Goal: Information Seeking & Learning: Learn about a topic

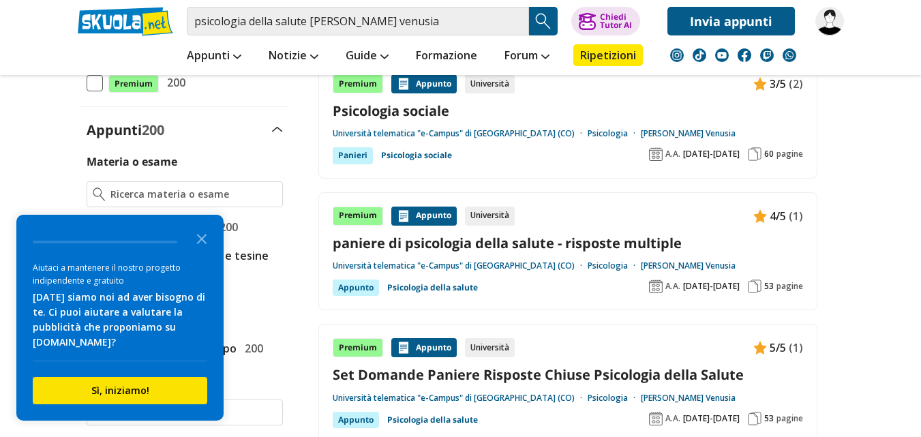
scroll to position [273, 0]
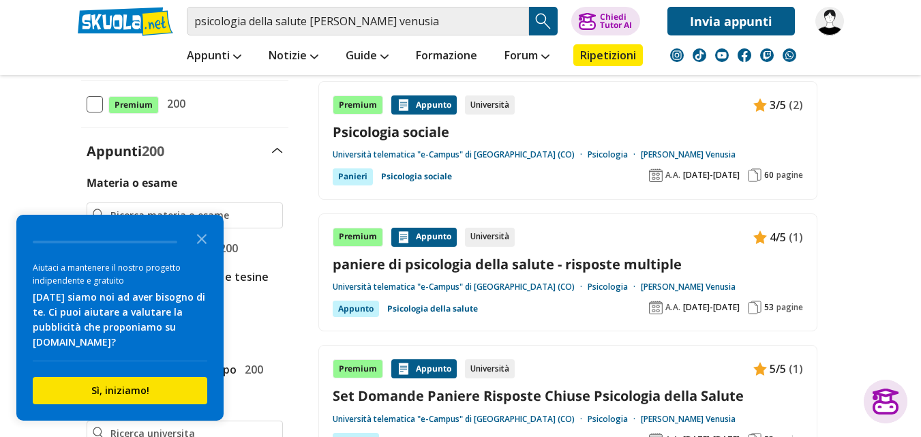
click at [751, 177] on img at bounding box center [755, 175] width 14 height 14
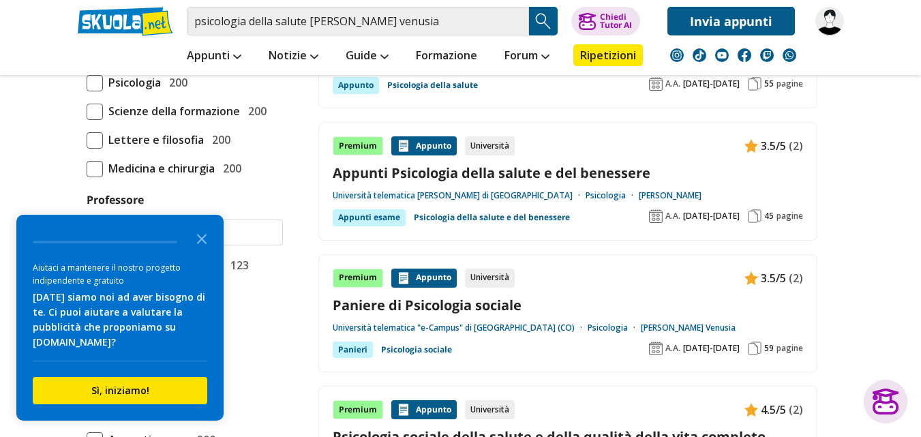
scroll to position [1023, 0]
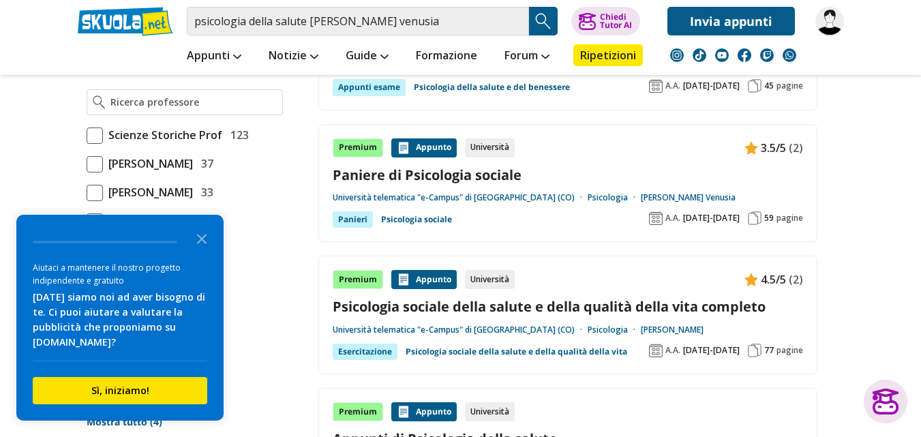
click at [754, 218] on img at bounding box center [755, 218] width 14 height 14
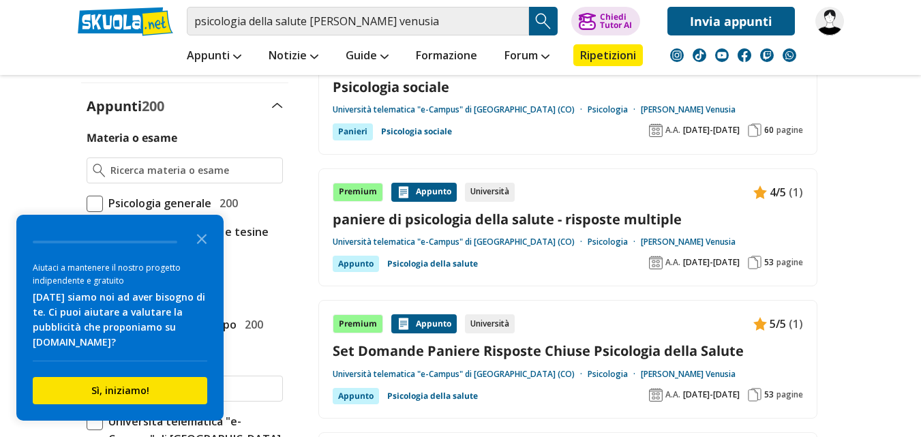
scroll to position [341, 0]
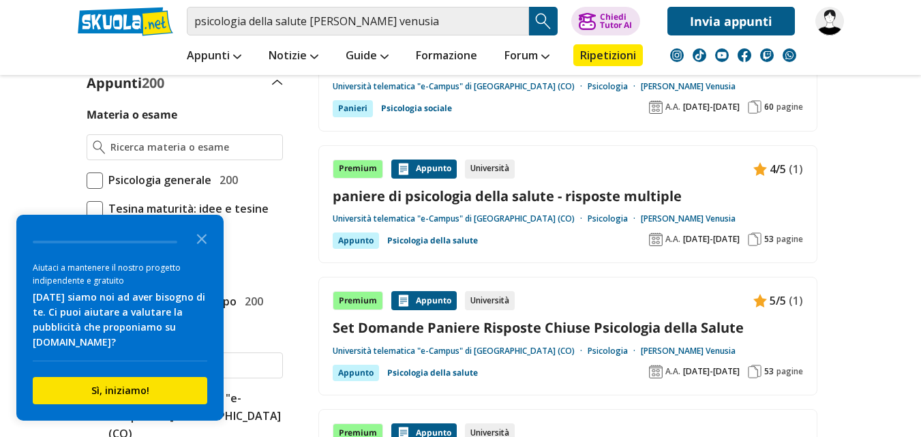
click at [753, 365] on img at bounding box center [755, 372] width 14 height 14
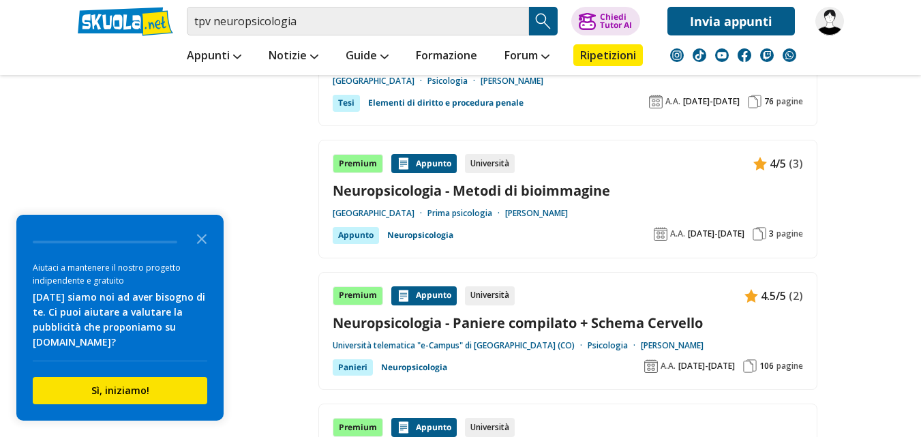
scroll to position [1841, 0]
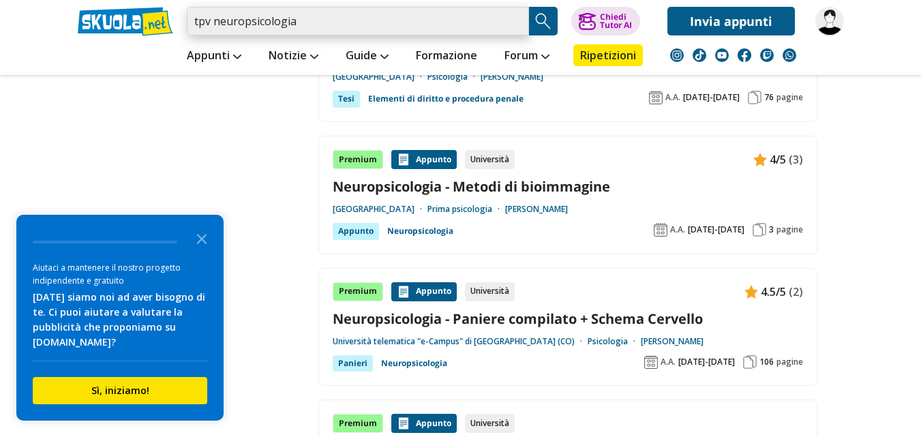
click at [213, 19] on input "tpv neuropsicologia" at bounding box center [358, 21] width 342 height 29
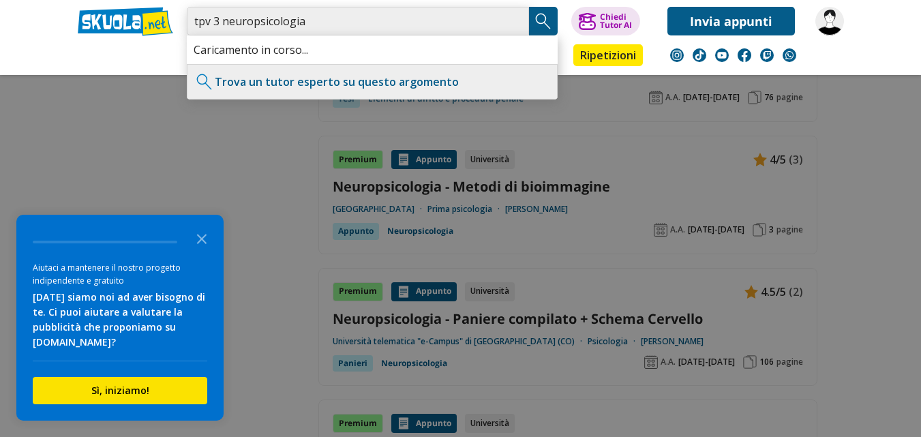
type input "tpv 3 neuropsicologia"
click at [538, 25] on img "Search Button" at bounding box center [543, 21] width 20 height 20
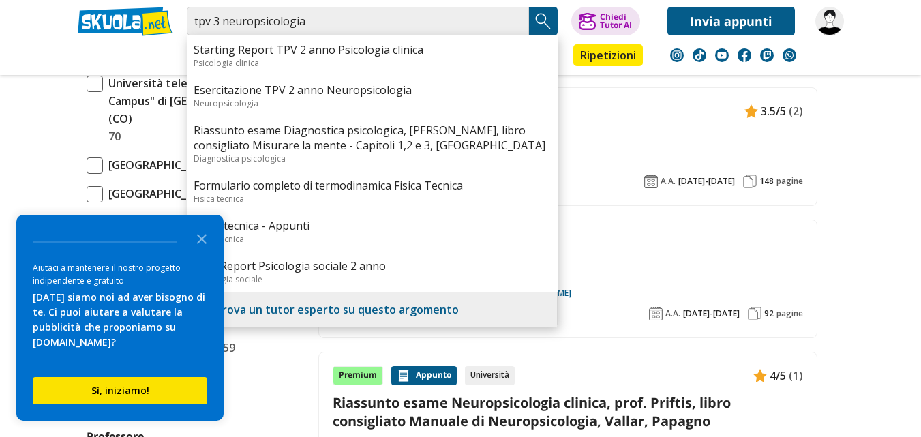
scroll to position [818, 0]
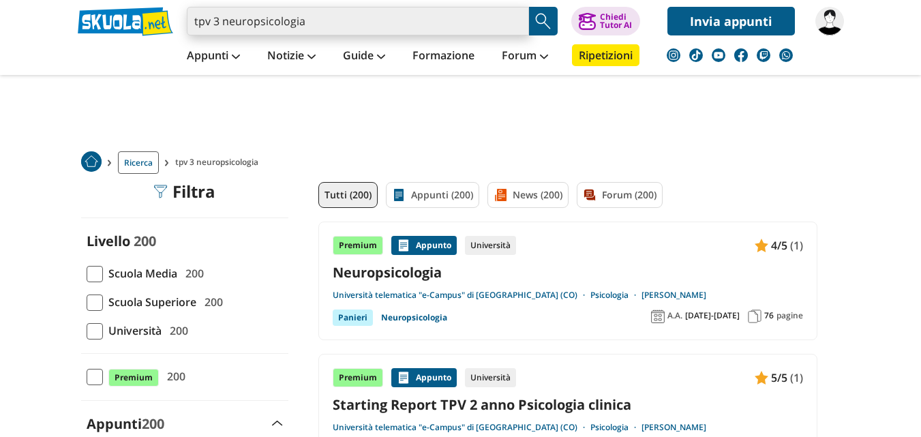
click at [195, 20] on input "tpv 3 neuropsicologia" at bounding box center [358, 21] width 342 height 29
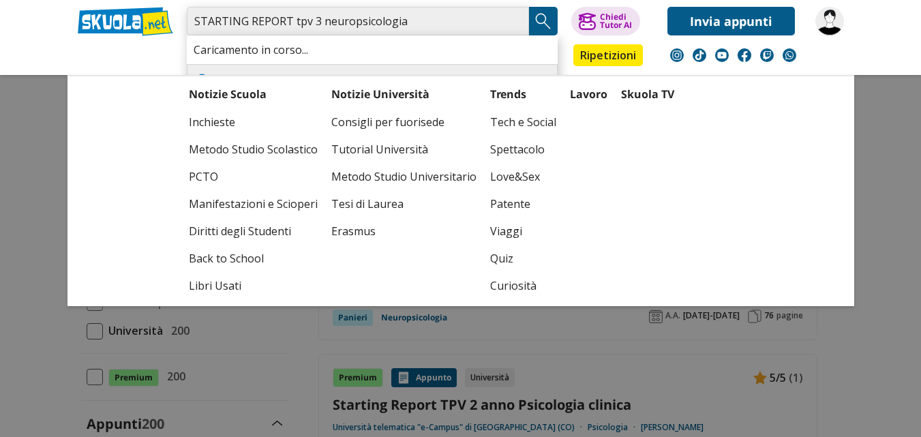
type input "STARTING REPORT tpv 3 neuropsicologia"
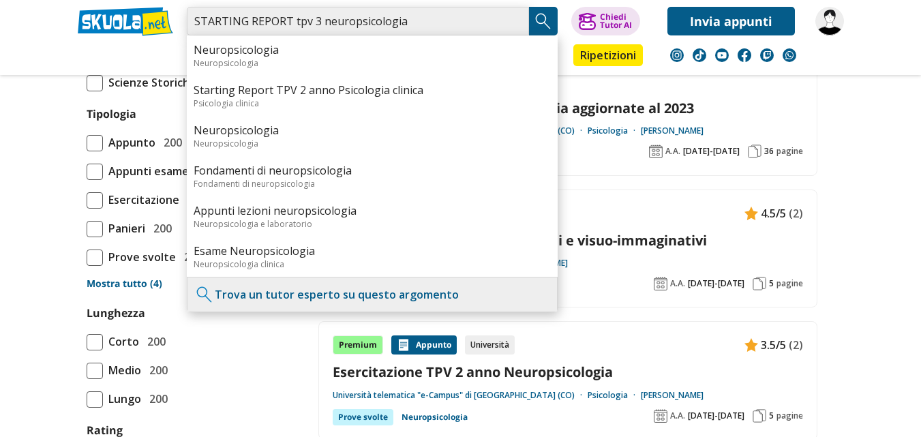
scroll to position [1091, 0]
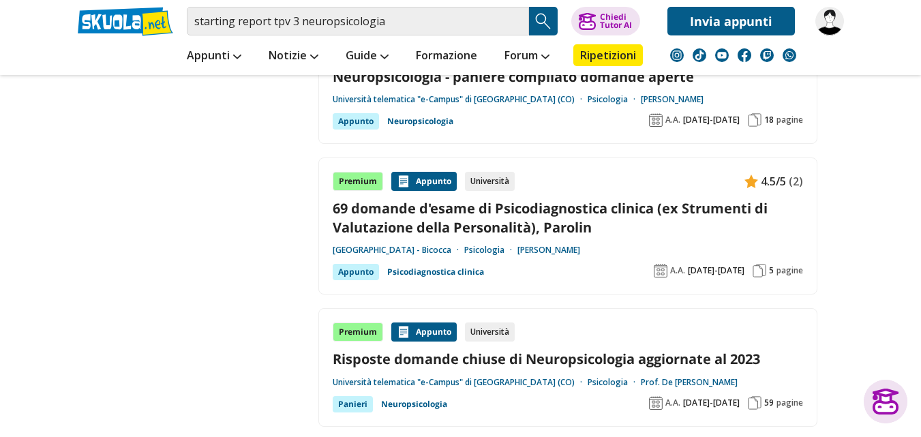
scroll to position [2523, 0]
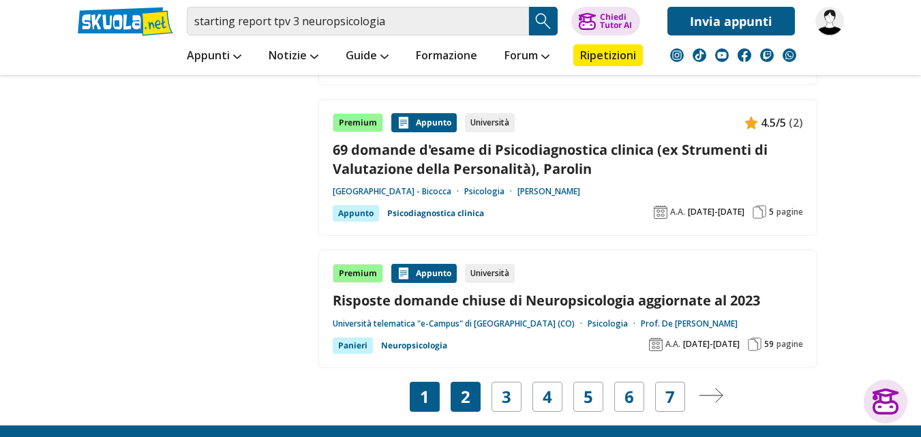
click at [462, 391] on link "2" at bounding box center [466, 396] width 10 height 19
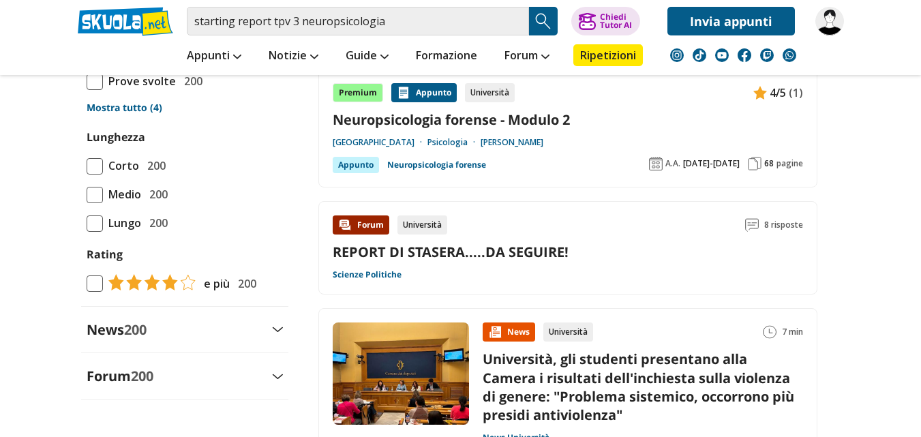
scroll to position [1364, 0]
